Goal: Check status: Check status

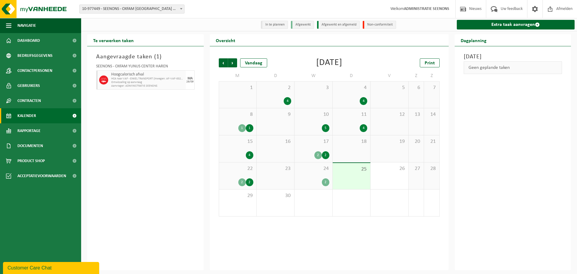
click at [170, 157] on div "Aangevraagde taken ( 1 ) SEENONS - OXFAM YUNUS CENTER HAREN Hoogcalorisch afval…" at bounding box center [145, 158] width 117 height 224
click at [317, 176] on div "24 2" at bounding box center [314, 175] width 38 height 27
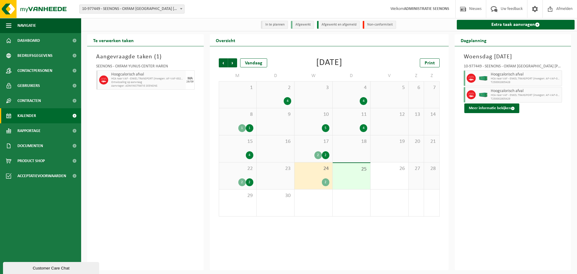
click at [345, 175] on div "25" at bounding box center [352, 176] width 38 height 26
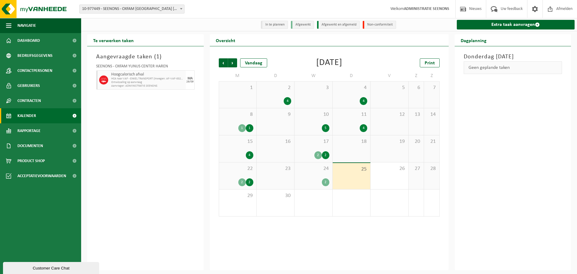
click at [358, 215] on div "2" at bounding box center [352, 202] width 38 height 27
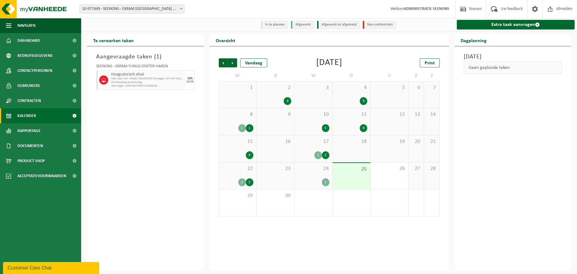
click at [172, 130] on div "Aangevraagde taken ( 1 ) SEENONS - OXFAM [GEOGRAPHIC_DATA] HAREN Hoogcalorisch …" at bounding box center [145, 158] width 117 height 224
